Goal: Find specific page/section: Find specific page/section

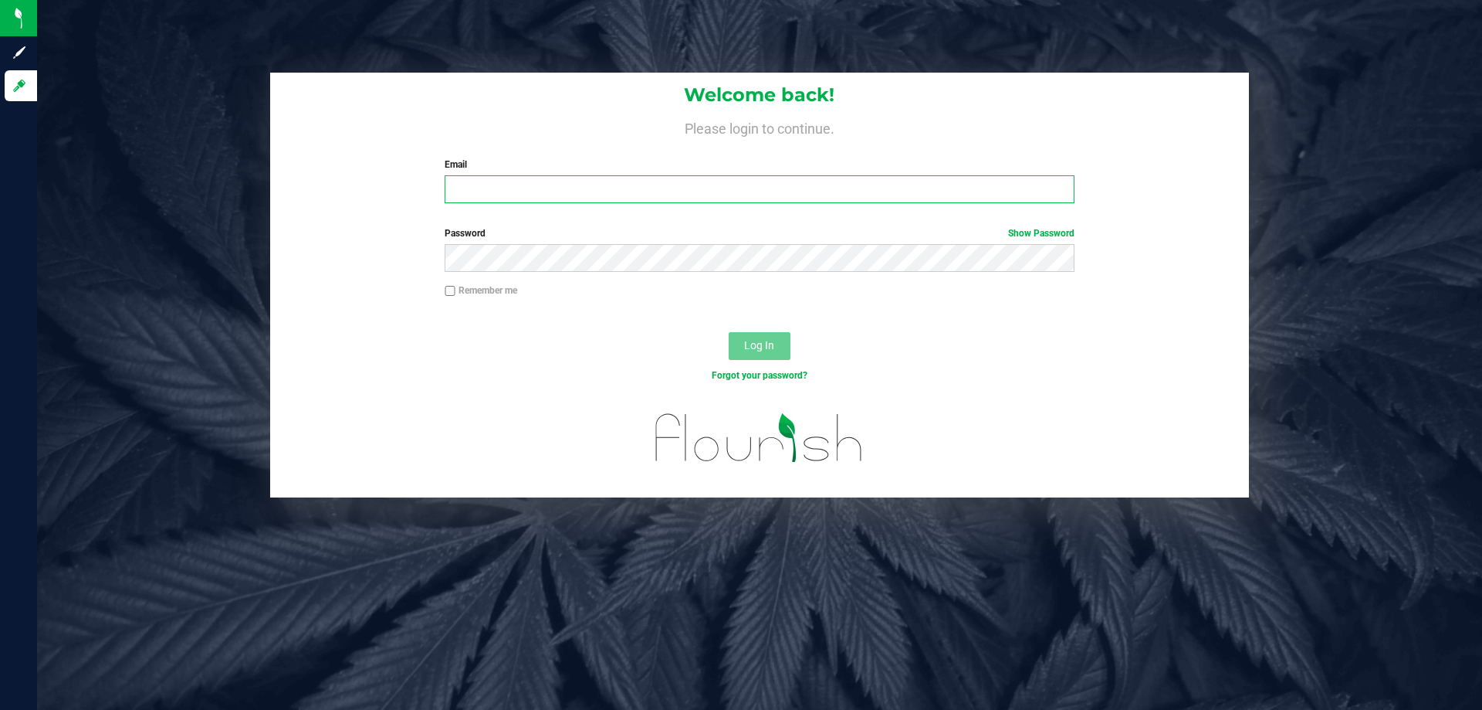
click at [742, 191] on input "Email" at bounding box center [759, 189] width 629 height 28
type input "[EMAIL_ADDRESS][DOMAIN_NAME]"
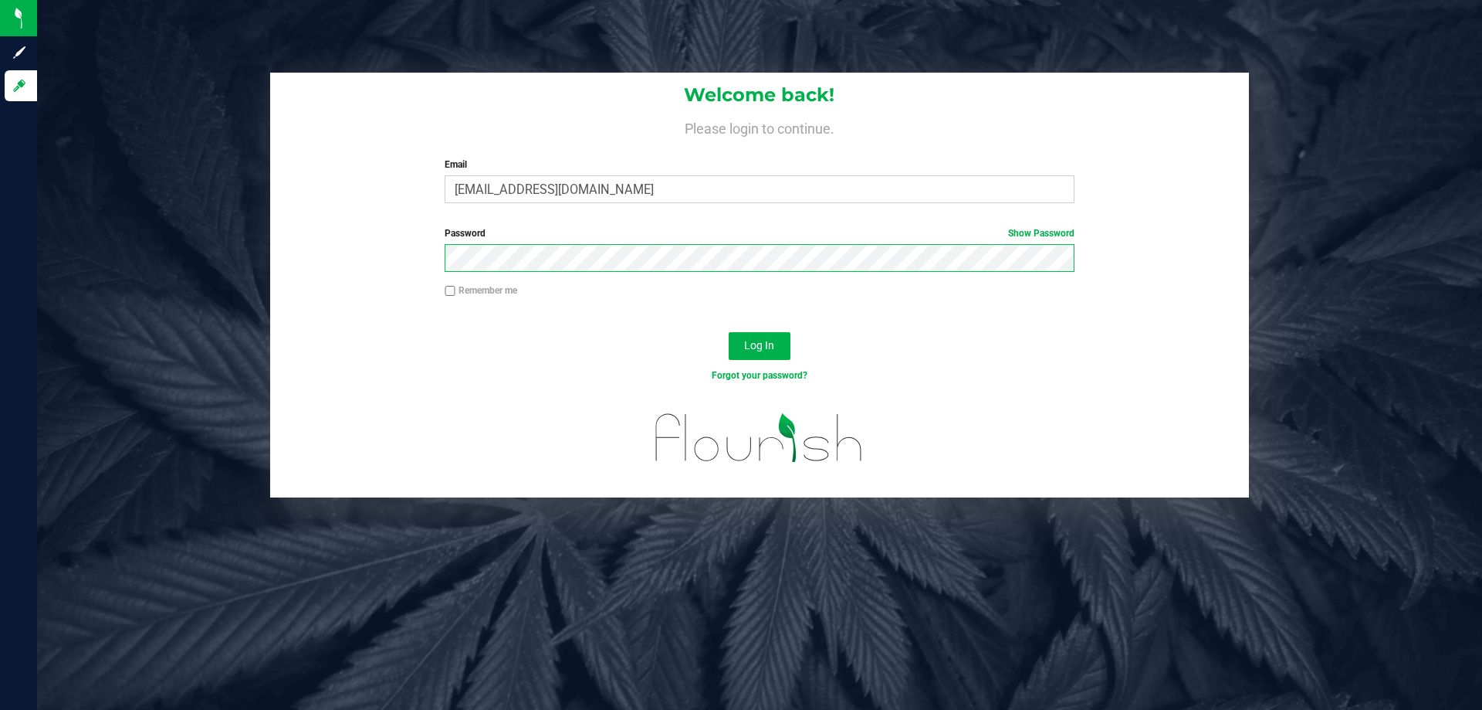
click at [729, 332] on button "Log In" at bounding box center [760, 346] width 62 height 28
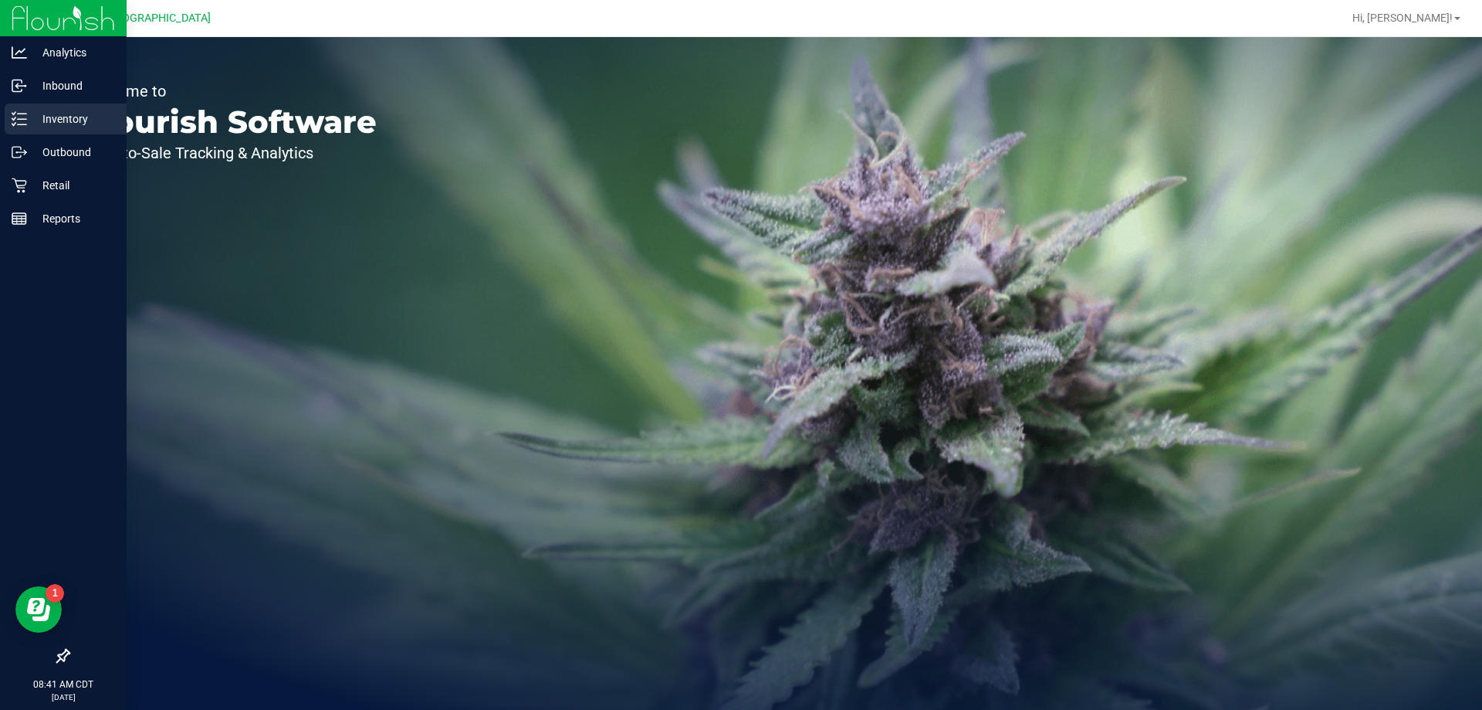
click at [7, 117] on div "Inventory" at bounding box center [66, 118] width 122 height 31
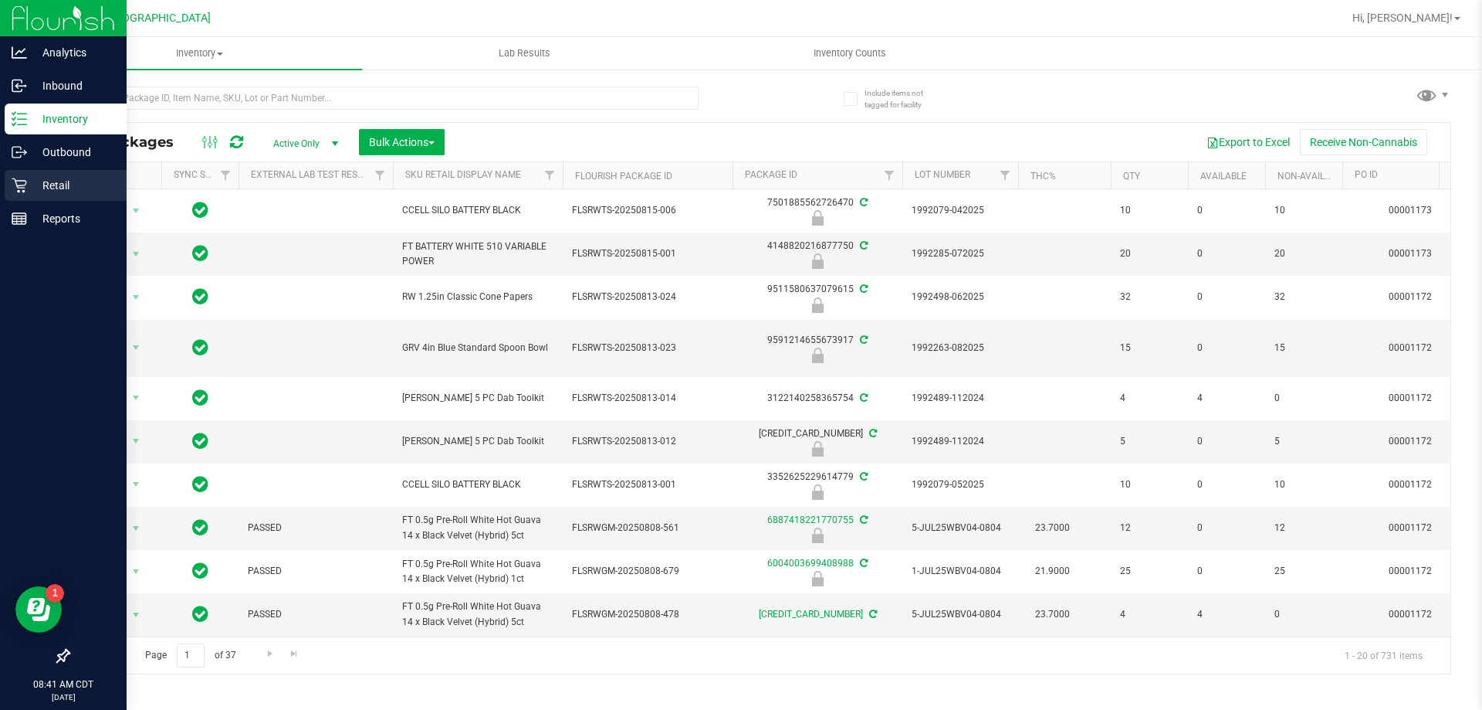
click at [32, 188] on p "Retail" at bounding box center [73, 185] width 93 height 19
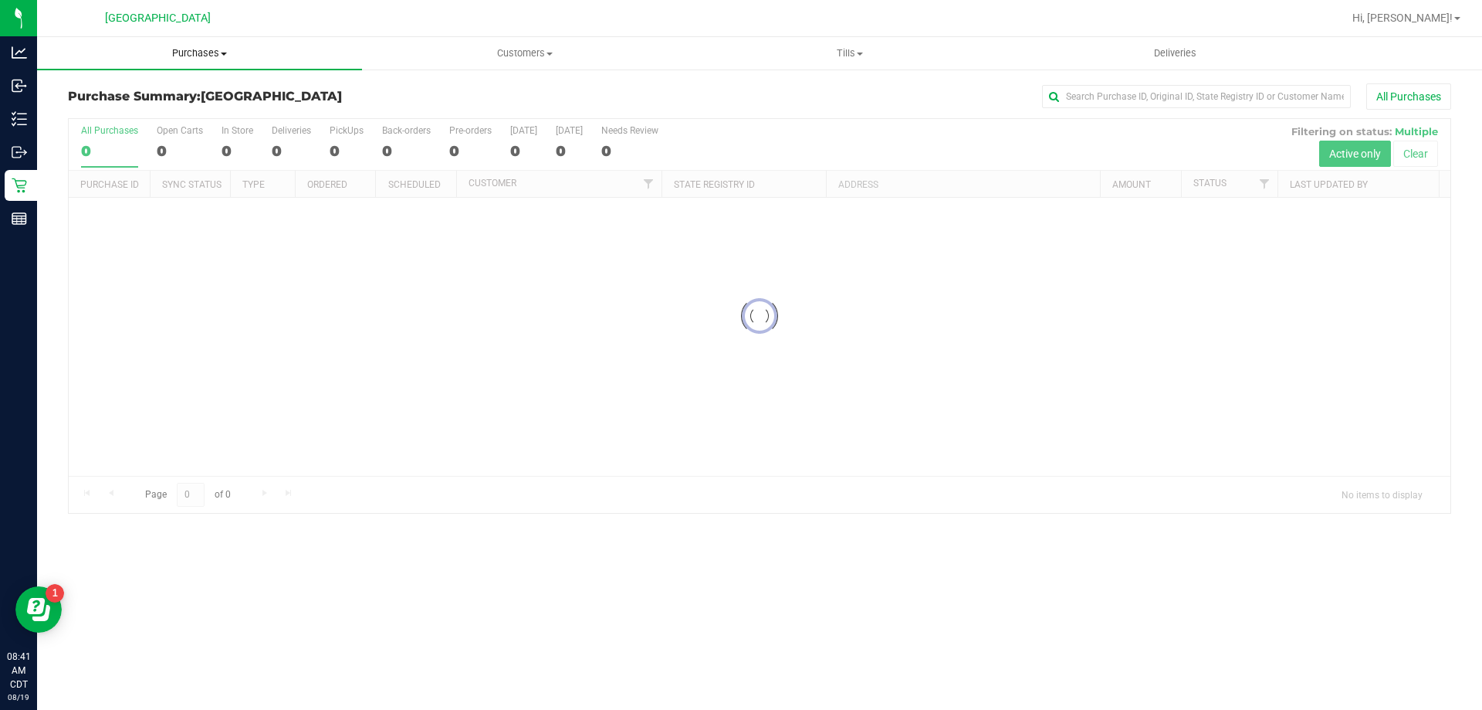
click at [178, 49] on span "Purchases" at bounding box center [199, 53] width 325 height 14
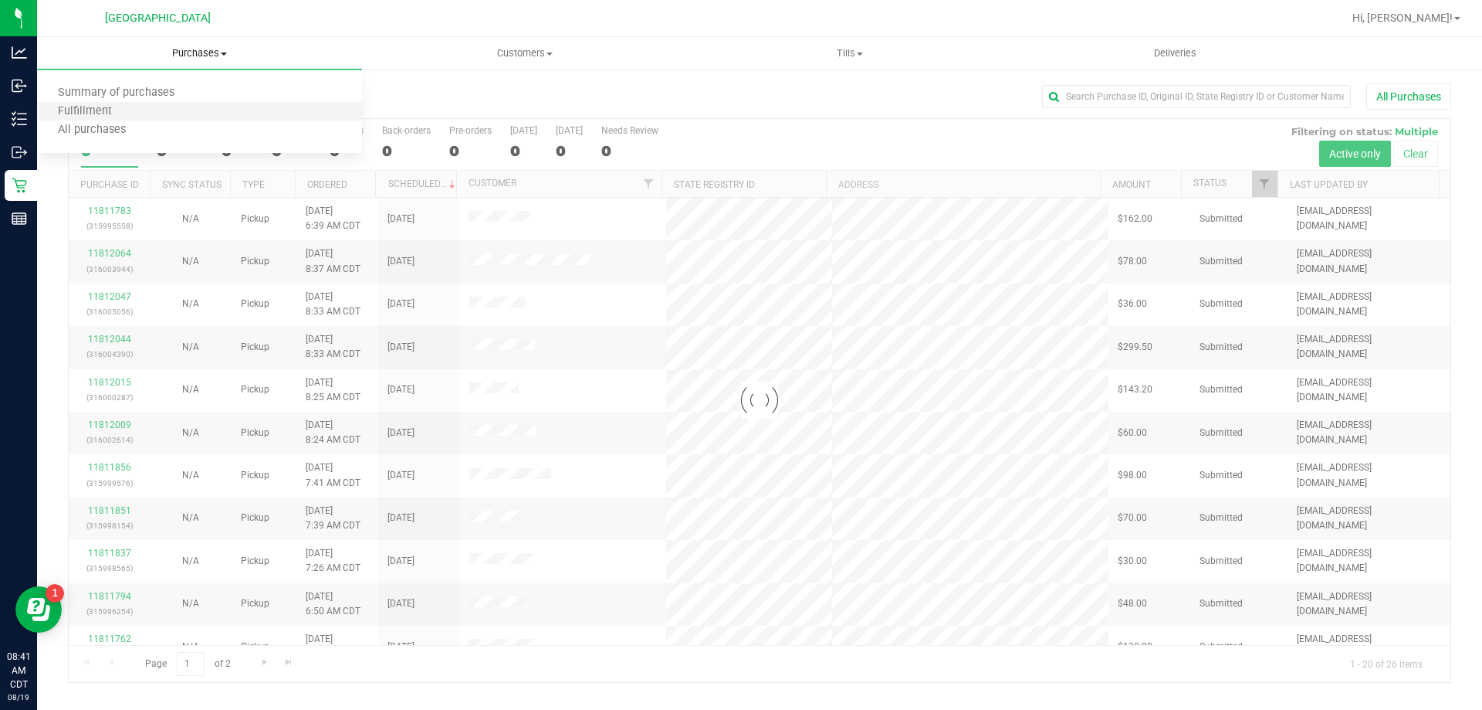
click at [165, 117] on li "Fulfillment" at bounding box center [199, 112] width 325 height 19
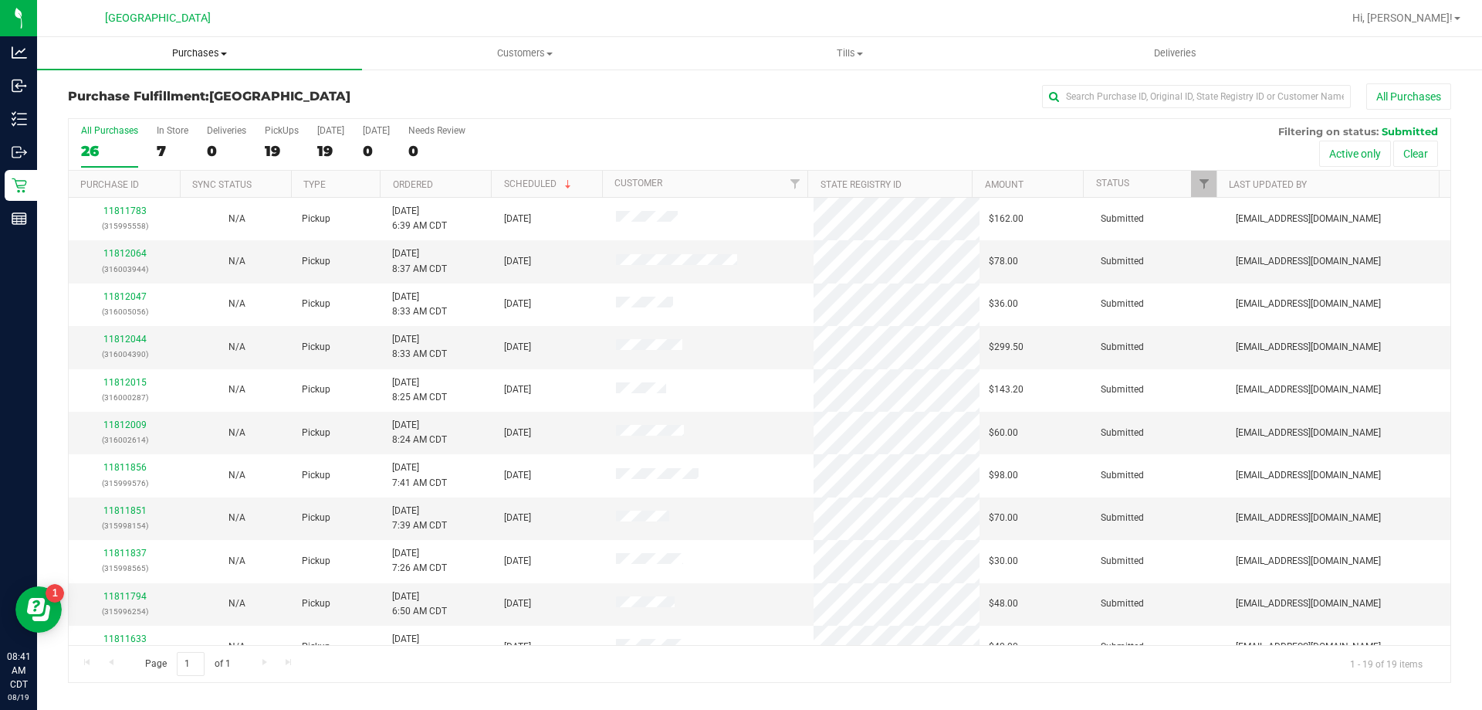
click at [203, 47] on span "Purchases" at bounding box center [199, 53] width 325 height 14
click at [196, 111] on li "Fulfillment" at bounding box center [199, 112] width 325 height 19
